Goal: Task Accomplishment & Management: Manage account settings

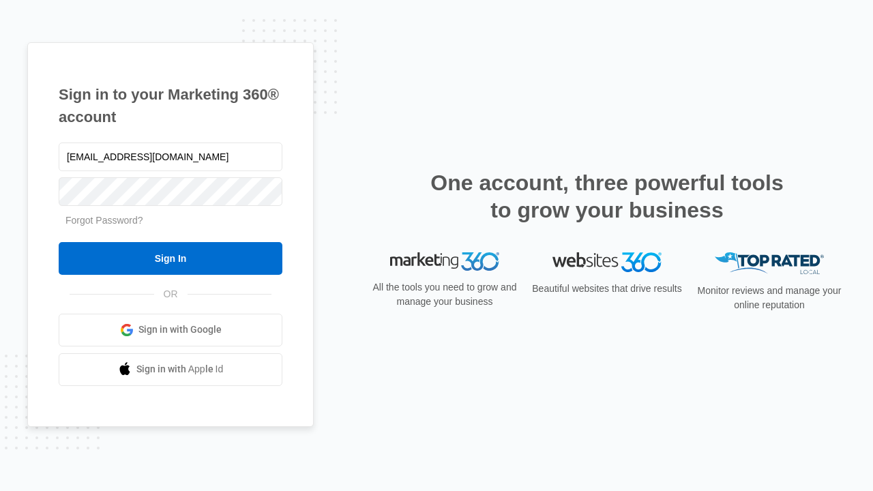
type input "[EMAIL_ADDRESS][DOMAIN_NAME]"
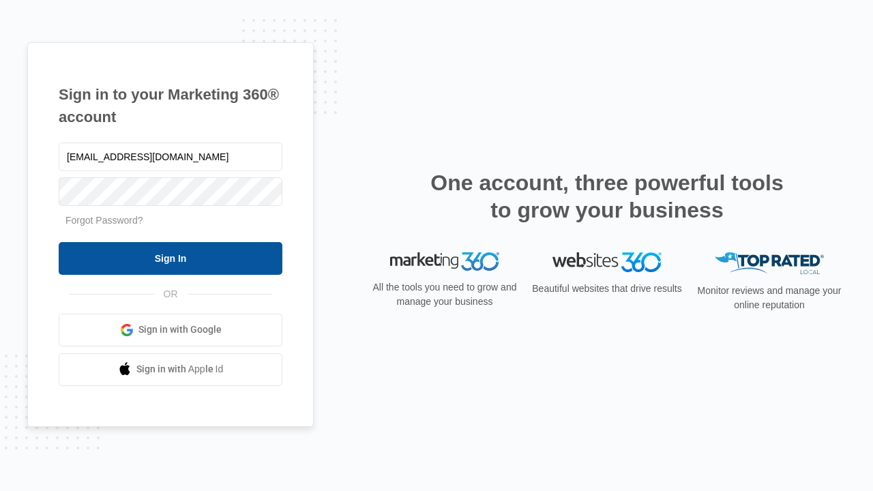
click at [171, 258] on input "Sign In" at bounding box center [171, 258] width 224 height 33
